Goal: Transaction & Acquisition: Purchase product/service

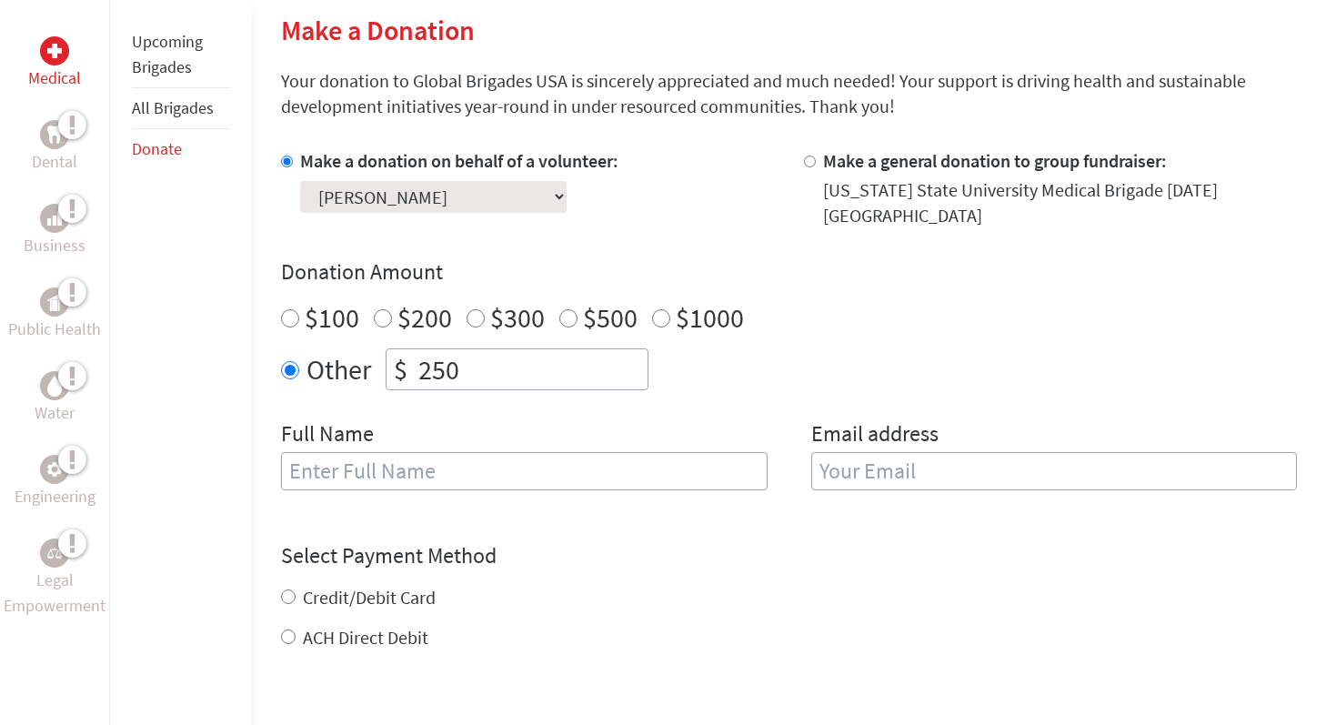
scroll to position [603, 0]
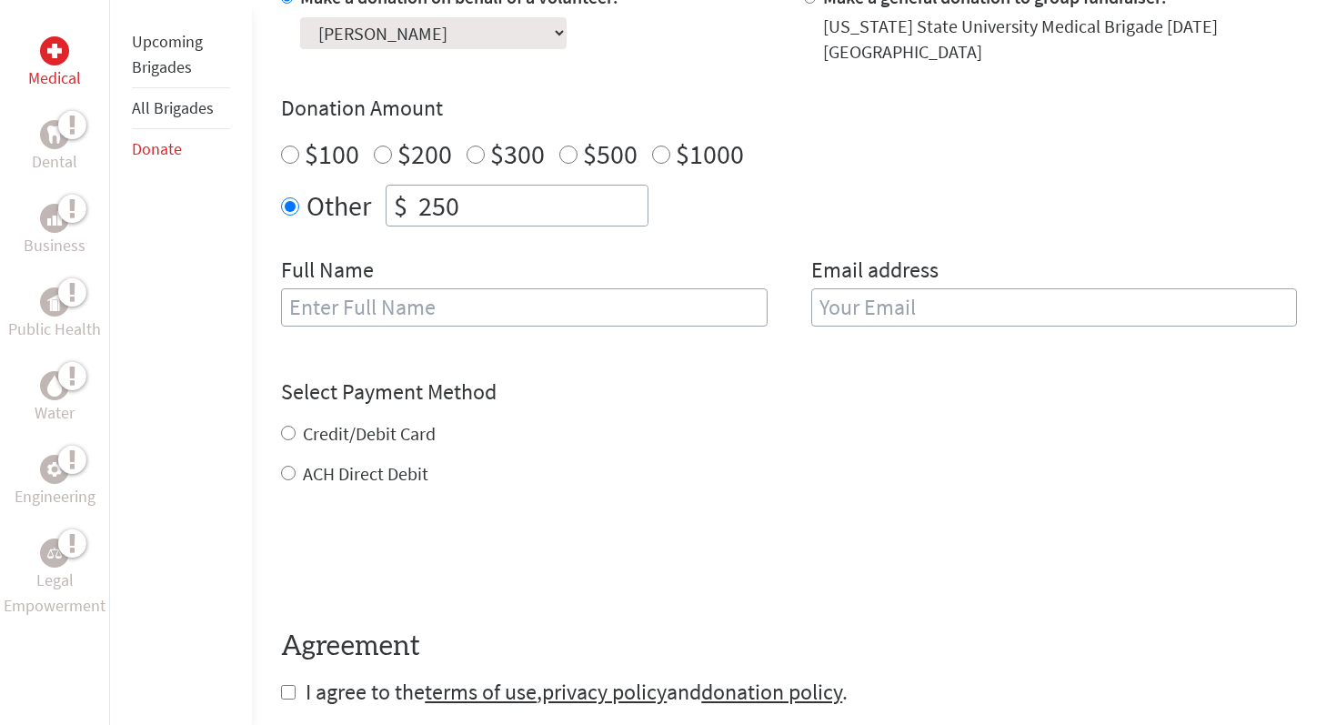
click at [357, 434] on label "Credit/Debit Card" at bounding box center [369, 433] width 133 height 23
click at [296, 434] on input "Credit/Debit Card" at bounding box center [288, 433] width 15 height 15
radio input "true"
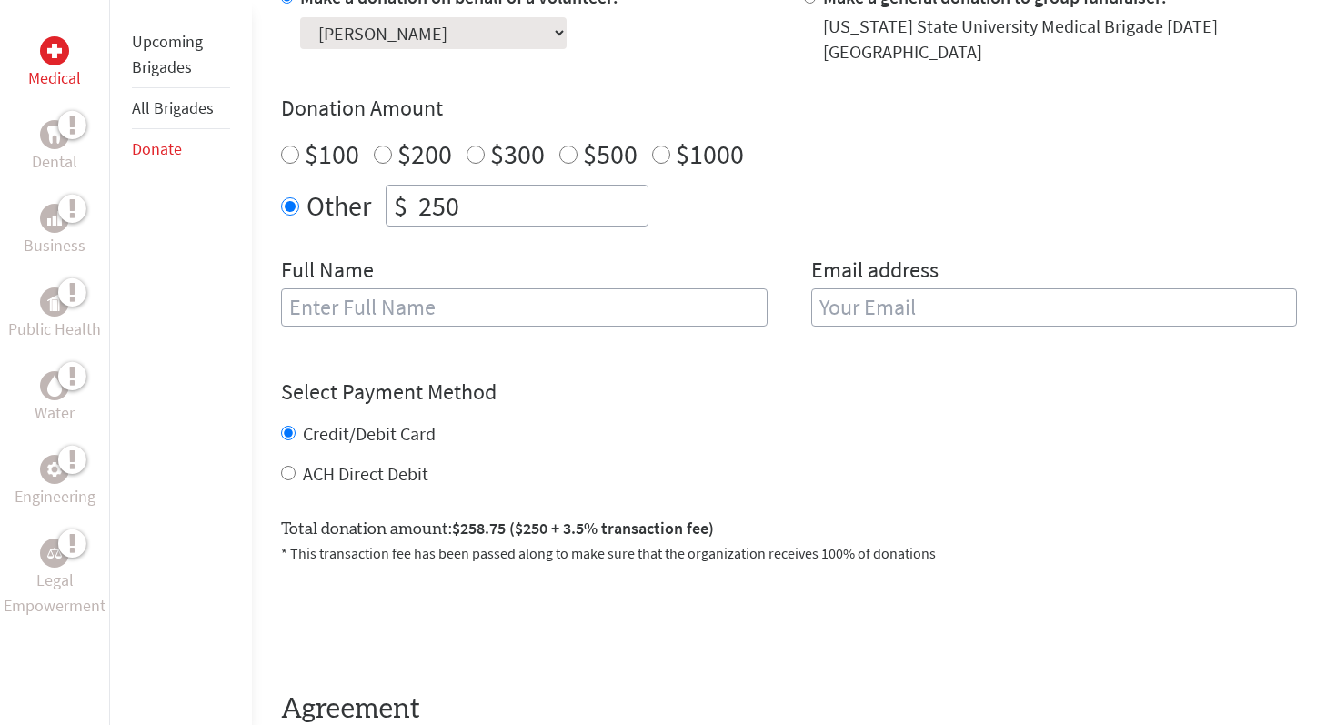
click at [353, 314] on input "text" at bounding box center [524, 307] width 486 height 38
type input "[PERSON_NAME]"
type input "[EMAIL_ADDRESS][DOMAIN_NAME]"
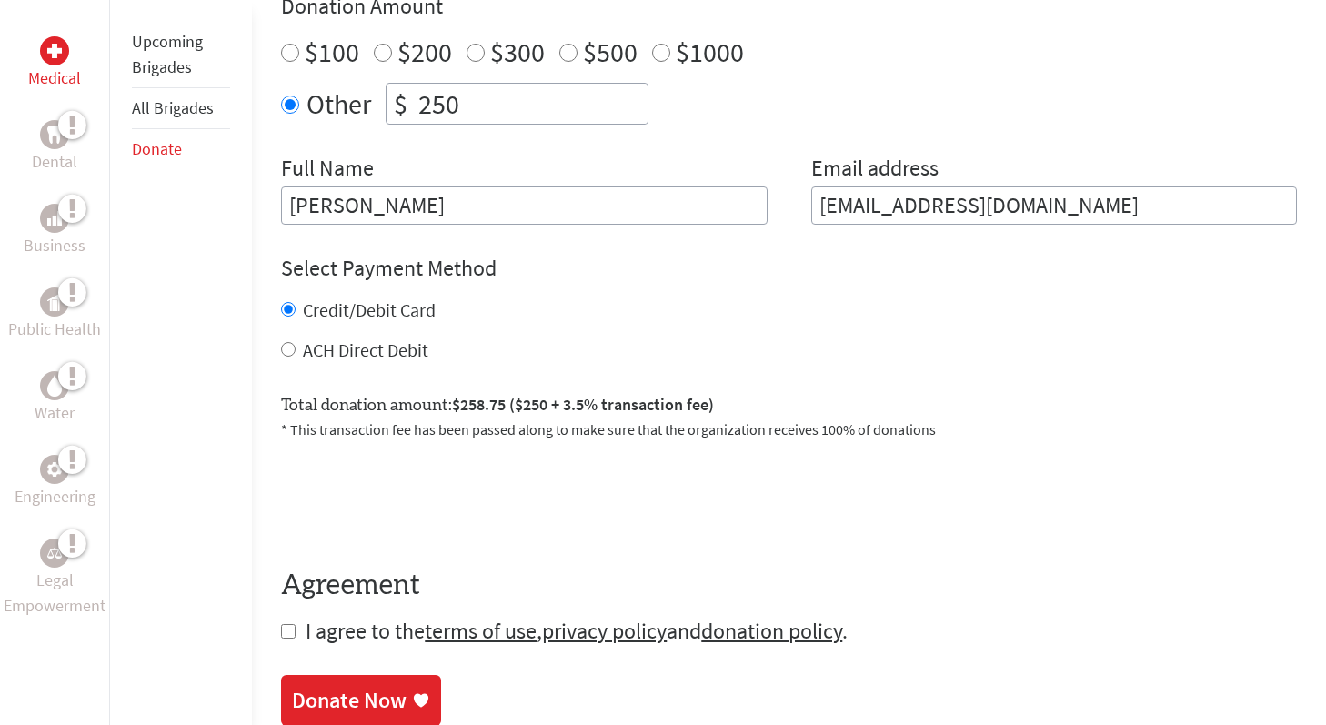
scroll to position [710, 0]
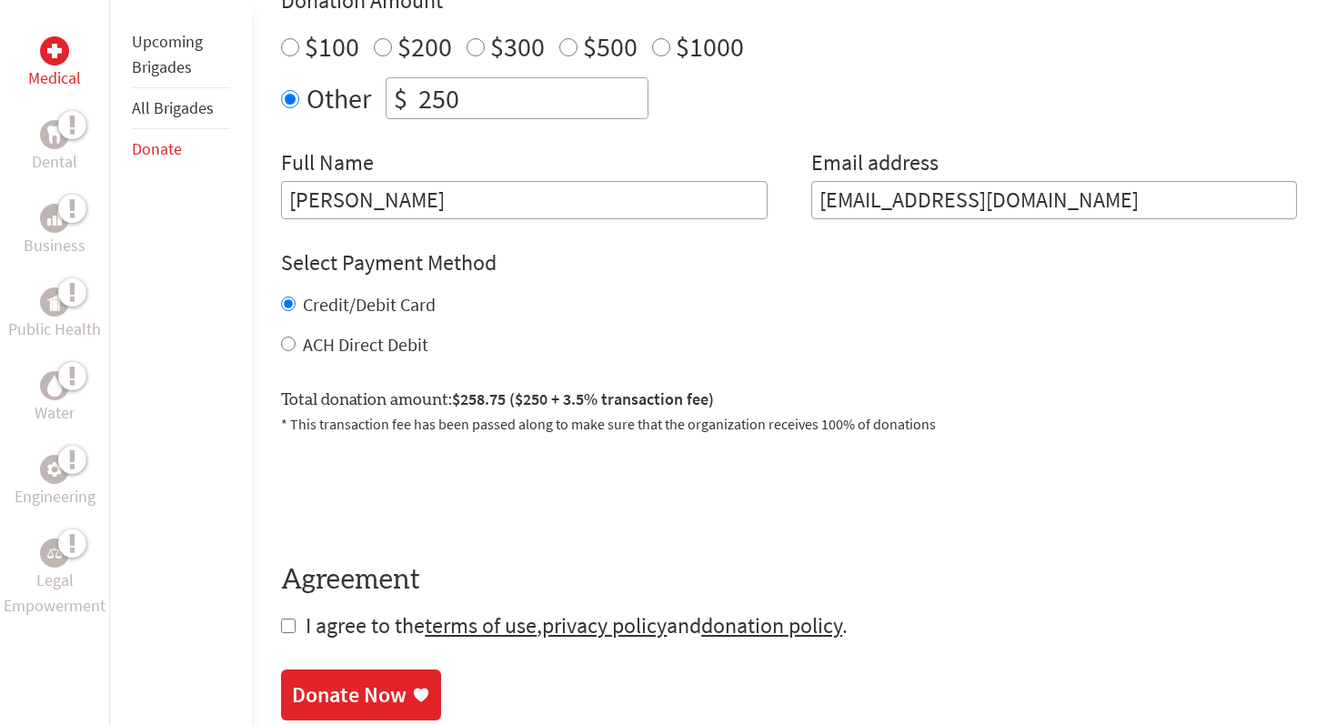
click at [284, 636] on form "Make a donation on behalf of a volunteer: Select a volunteer... [PERSON_NAME] […" at bounding box center [789, 258] width 1016 height 763
click at [287, 623] on input "checkbox" at bounding box center [288, 625] width 15 height 15
checkbox input "true"
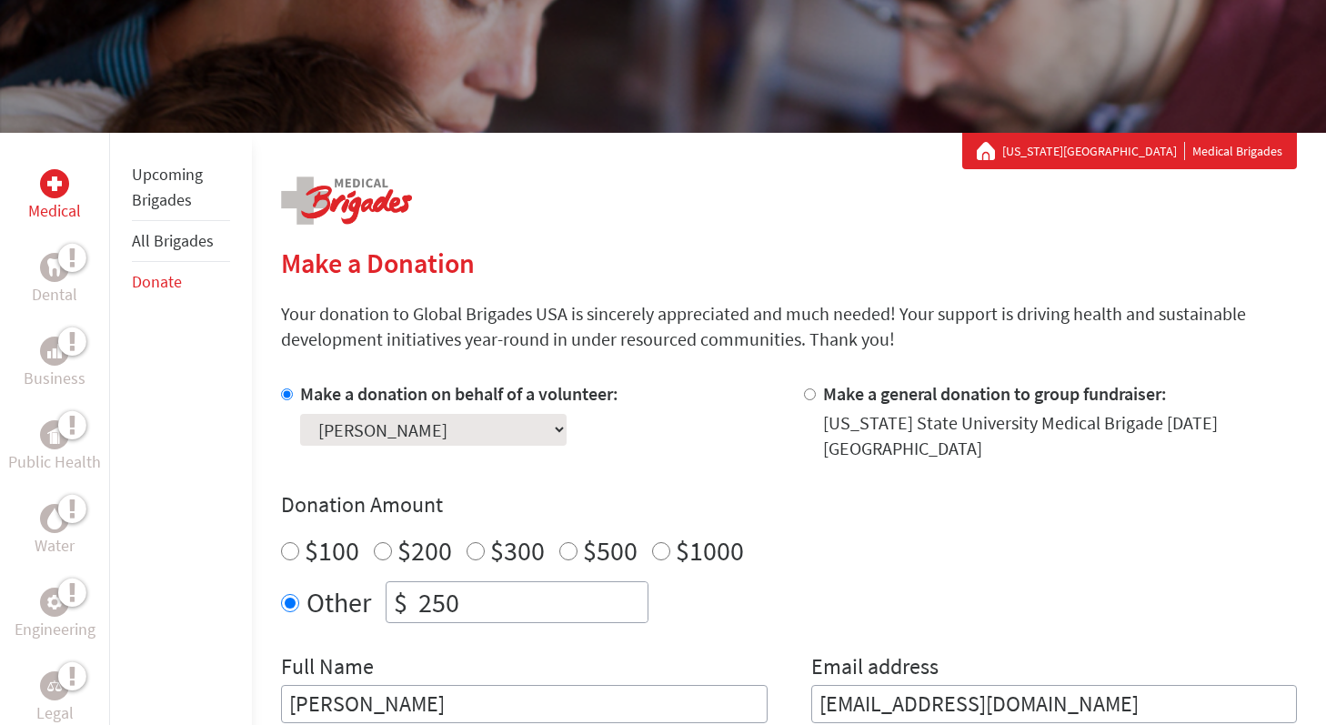
scroll to position [253, 0]
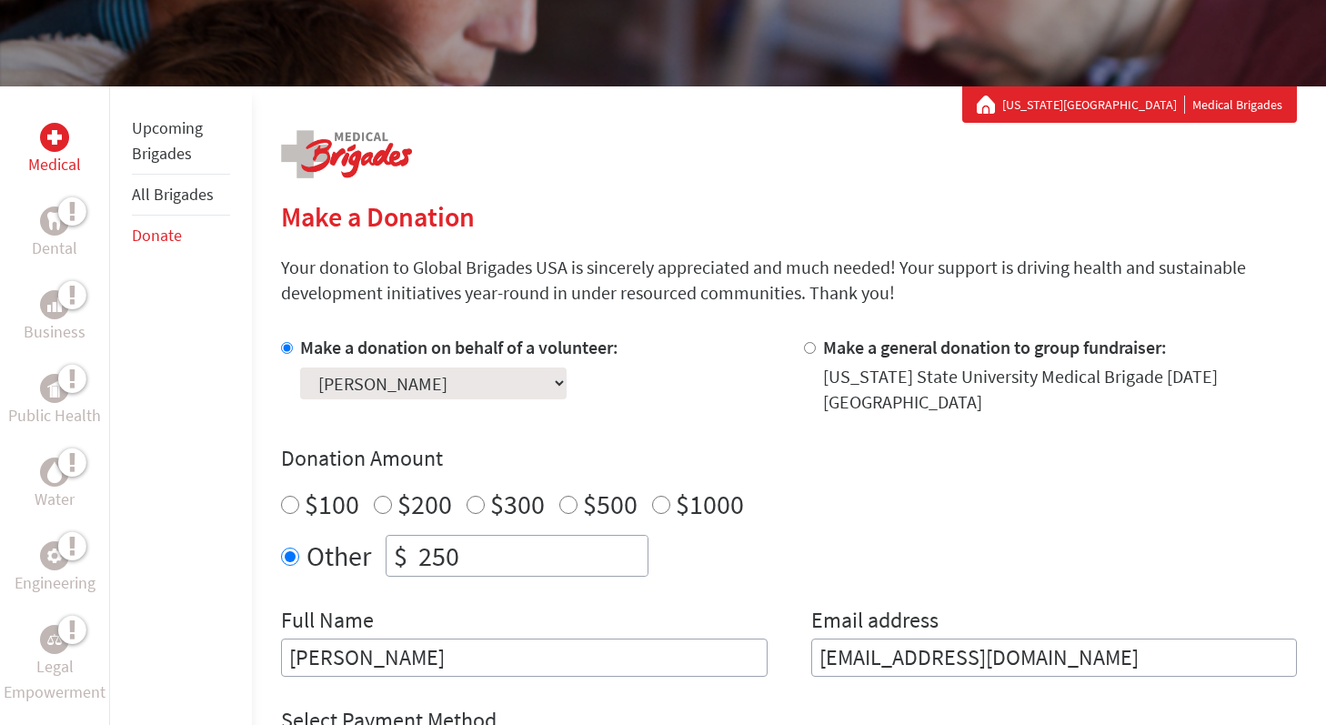
click at [177, 151] on link "Upcoming Brigades" at bounding box center [167, 140] width 71 height 46
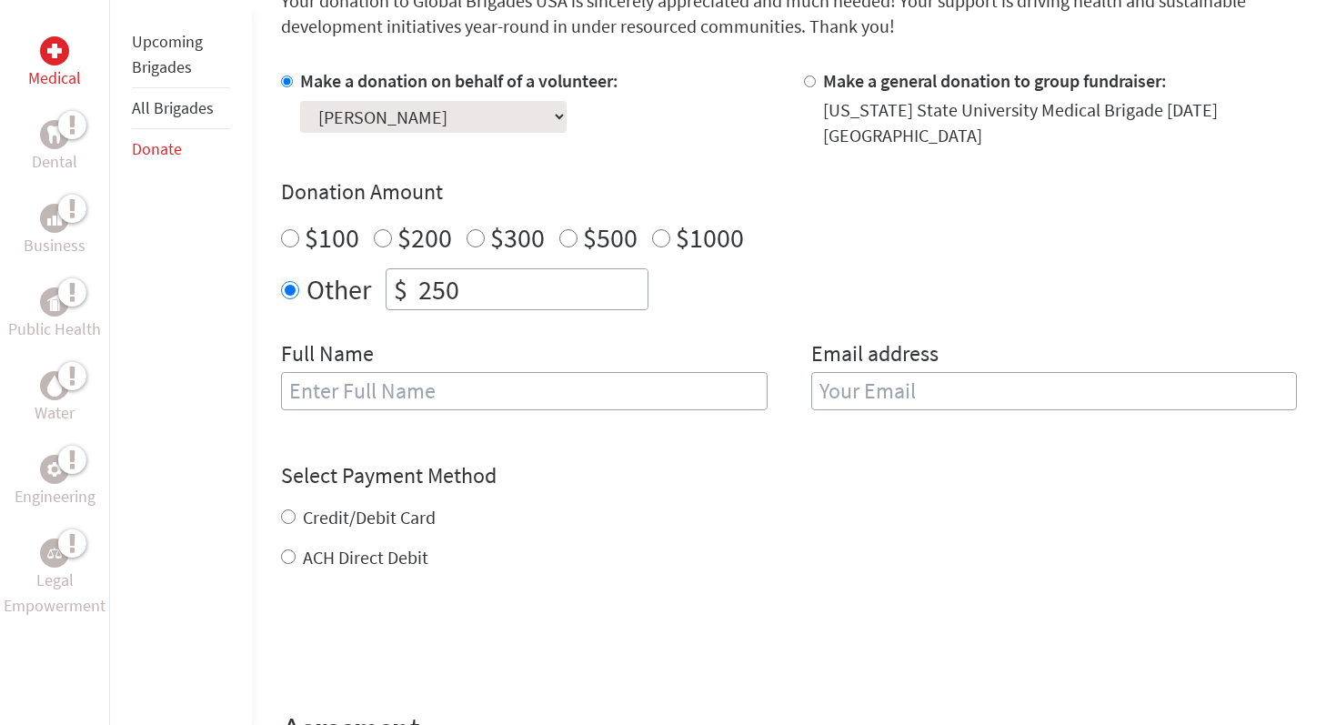
scroll to position [549, 0]
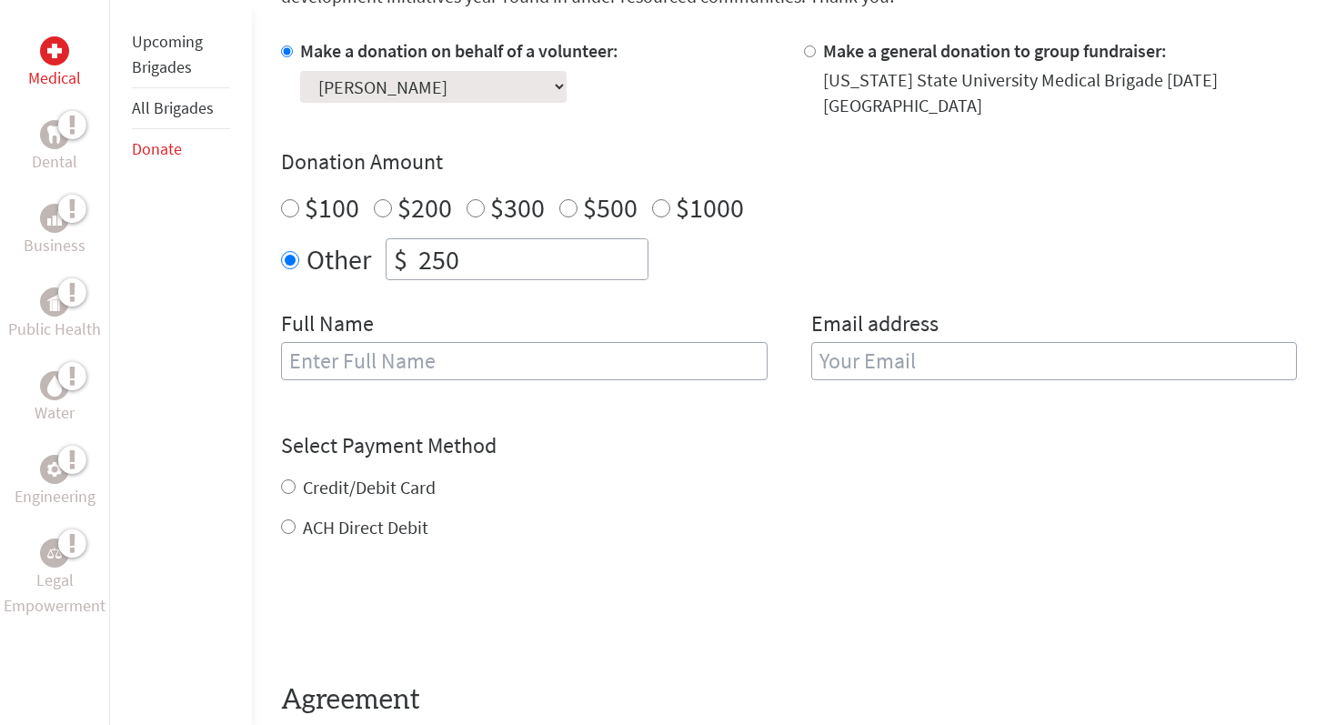
click at [390, 377] on input "text" at bounding box center [524, 361] width 486 height 38
type input "[PERSON_NAME]"
type input "[EMAIL_ADDRESS][DOMAIN_NAME]"
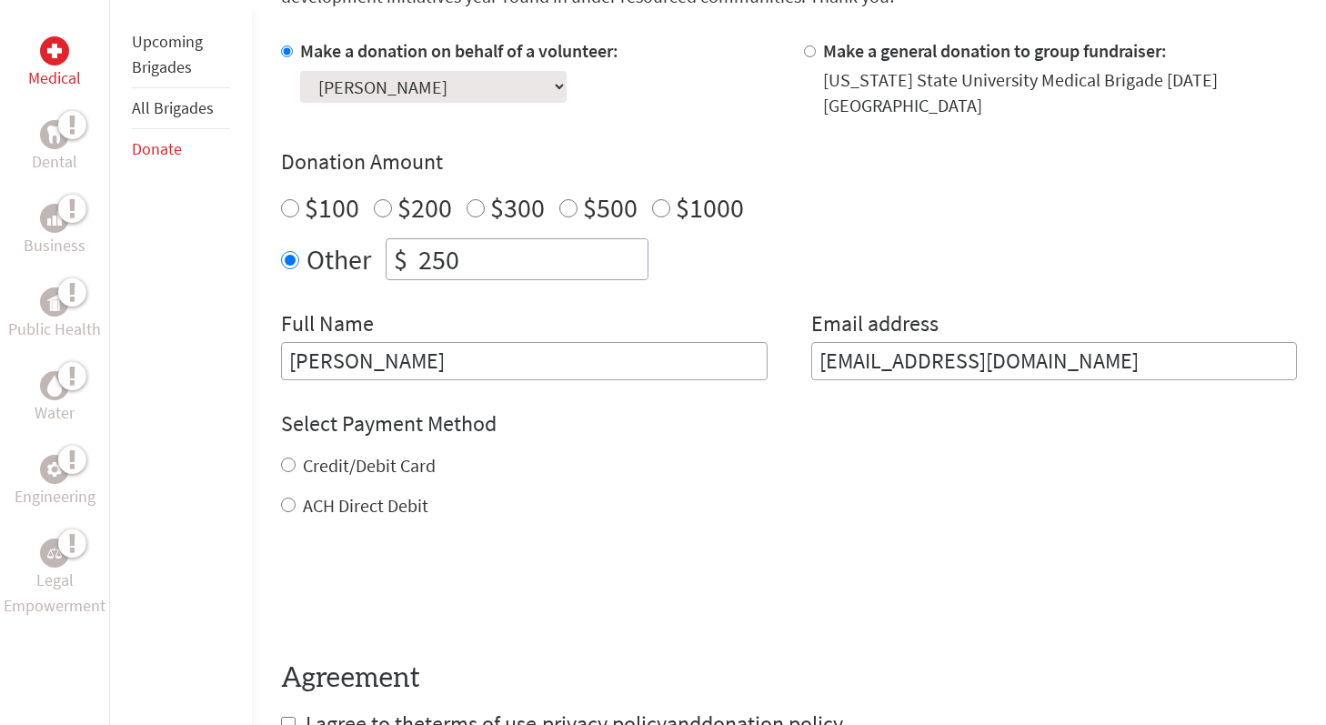
click at [347, 463] on label "Credit/Debit Card" at bounding box center [369, 465] width 133 height 23
click at [296, 463] on input "Credit/Debit Card" at bounding box center [288, 464] width 15 height 15
radio input "true"
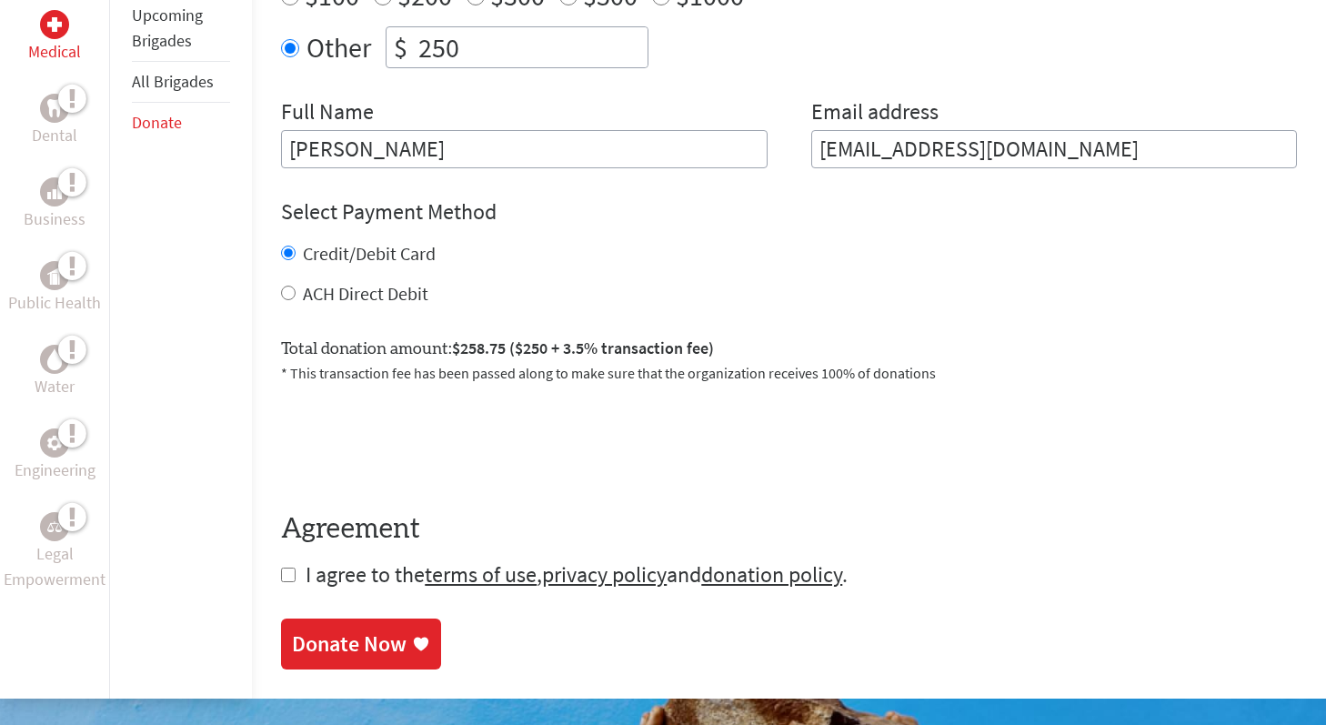
scroll to position [863, 0]
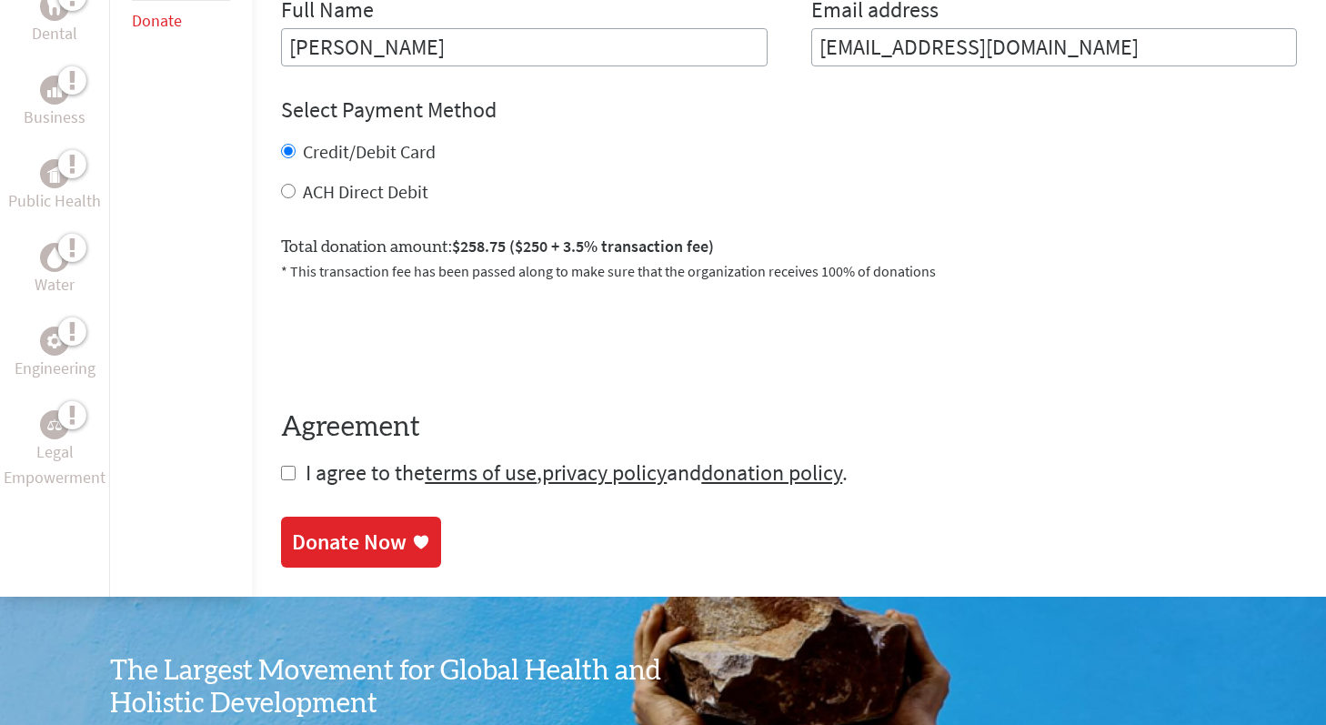
click at [291, 481] on form "Make a donation on behalf of a volunteer: Select a volunteer... [PERSON_NAME] […" at bounding box center [789, 105] width 1016 height 763
click at [286, 479] on input "checkbox" at bounding box center [288, 473] width 15 height 15
checkbox input "true"
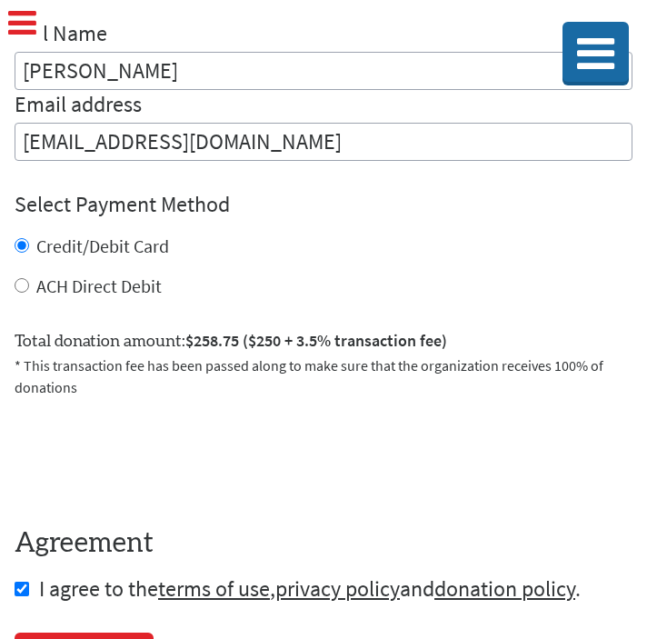
click at [410, 272] on div "Credit/Debit Card ACH Direct Debit" at bounding box center [324, 266] width 618 height 65
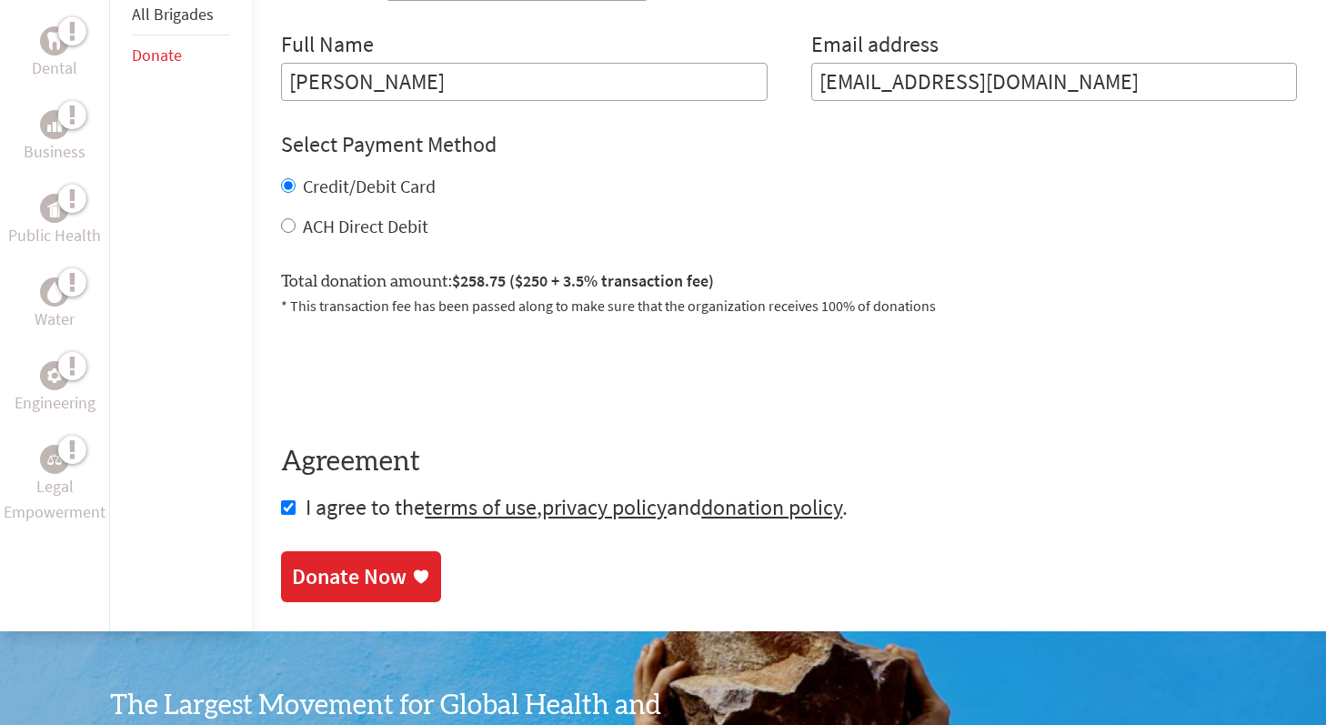
scroll to position [839, 0]
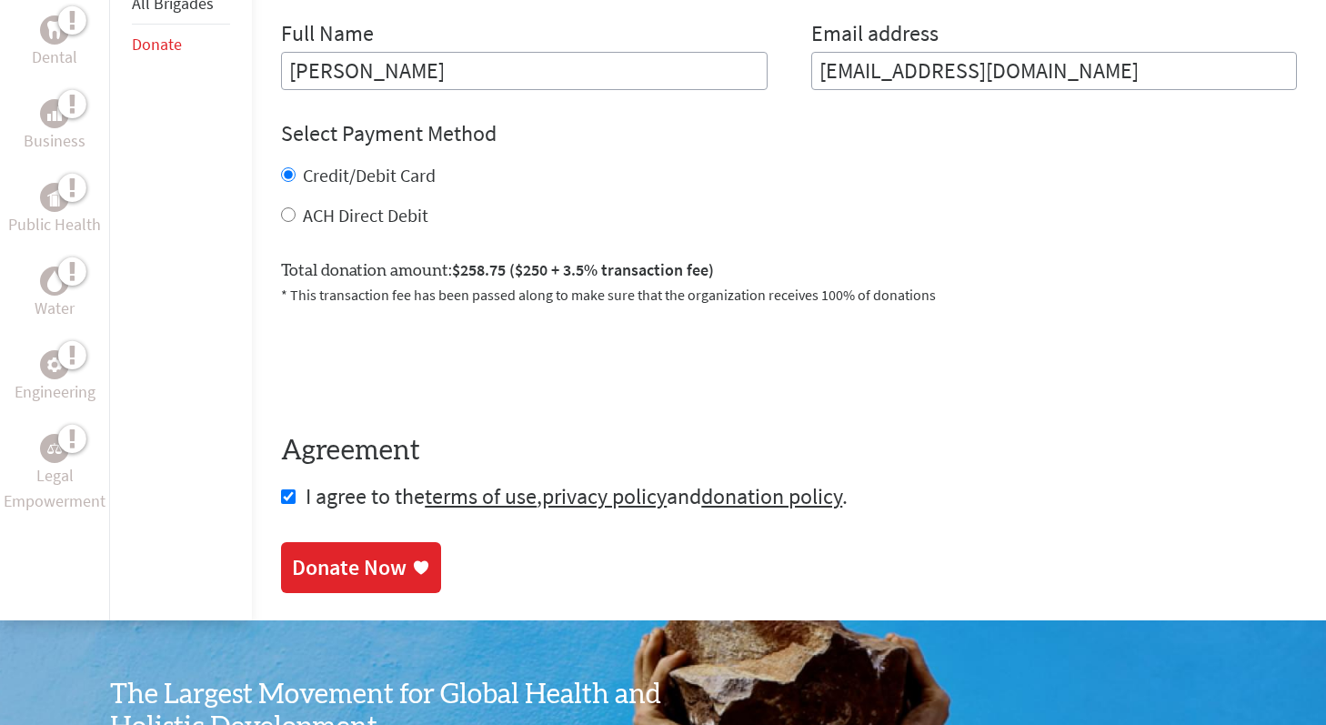
click at [391, 578] on div "Donate Now" at bounding box center [349, 567] width 115 height 29
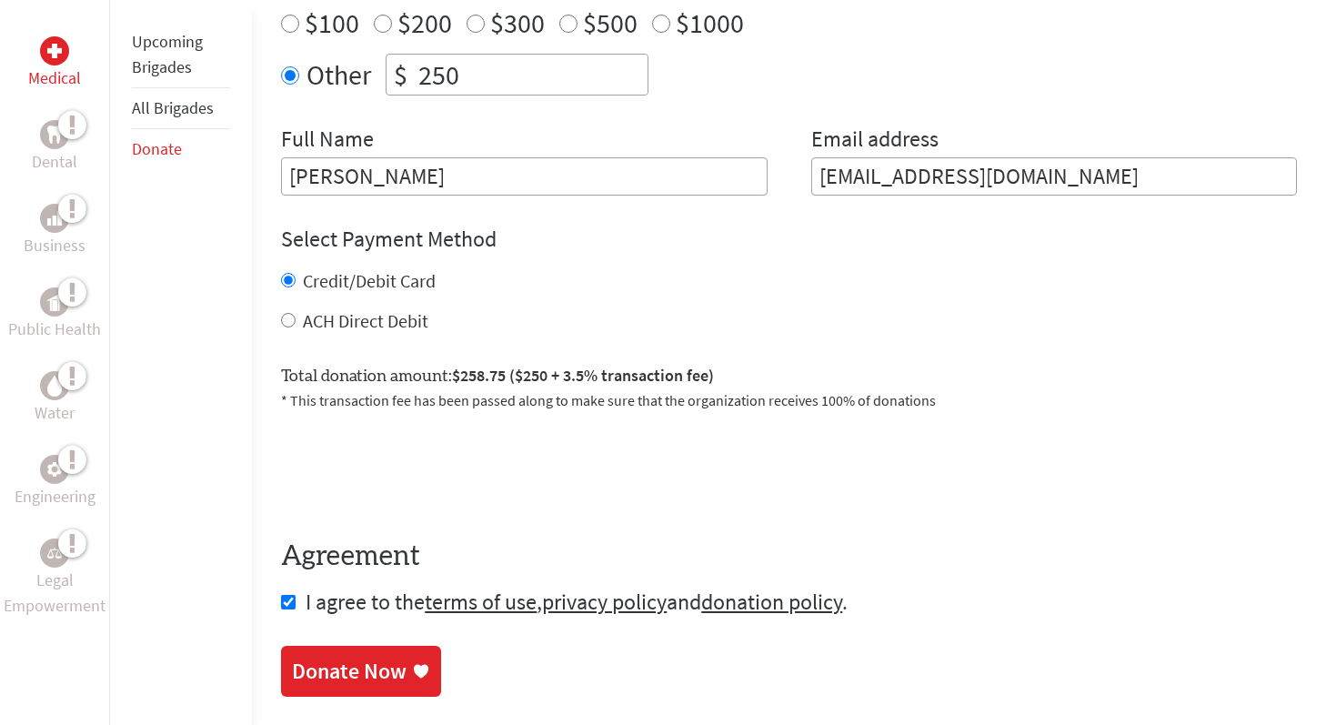
scroll to position [752, 0]
